Goal: Communication & Community: Share content

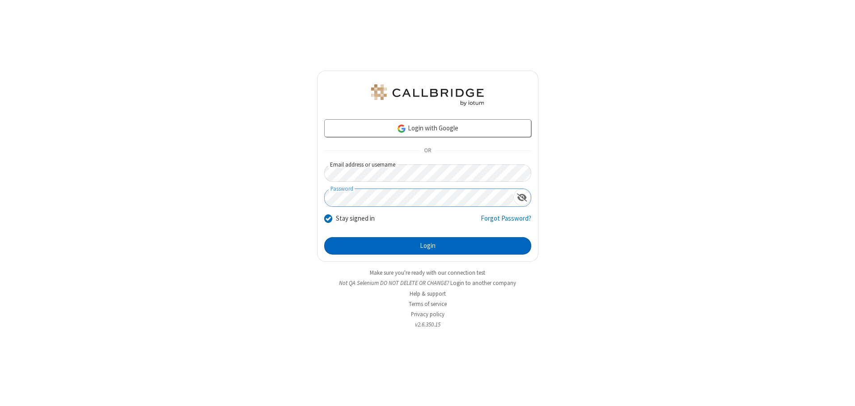
click at [428, 246] on button "Login" at bounding box center [427, 246] width 207 height 18
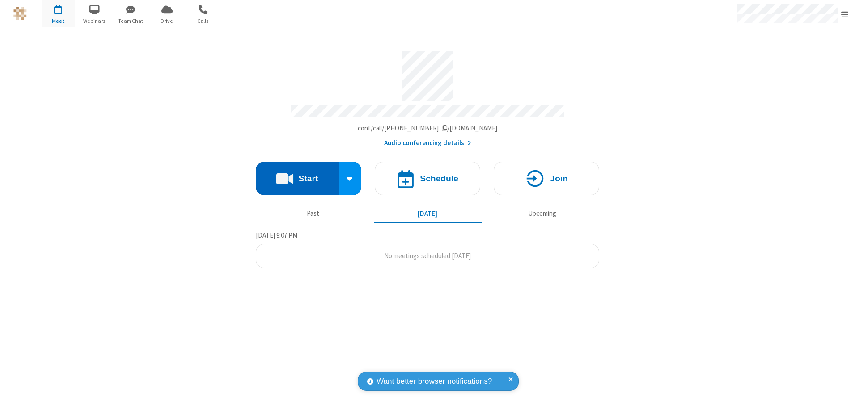
click at [297, 175] on button "Start" at bounding box center [297, 179] width 83 height 34
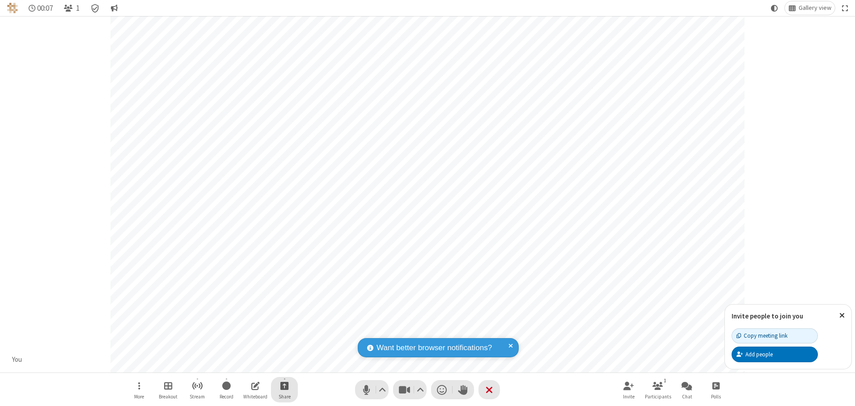
click at [284, 386] on span "Start sharing" at bounding box center [284, 386] width 8 height 11
click at [248, 364] on span "Share my screen" at bounding box center [248, 365] width 10 height 8
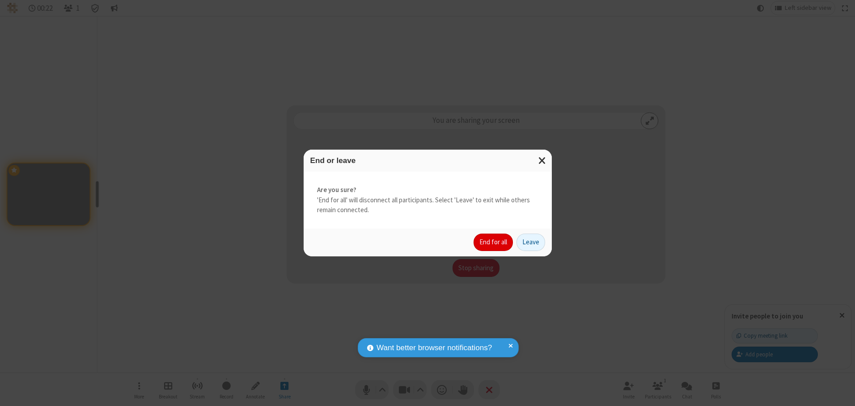
click at [494, 242] on button "End for all" at bounding box center [493, 243] width 39 height 18
